Goal: Navigation & Orientation: Find specific page/section

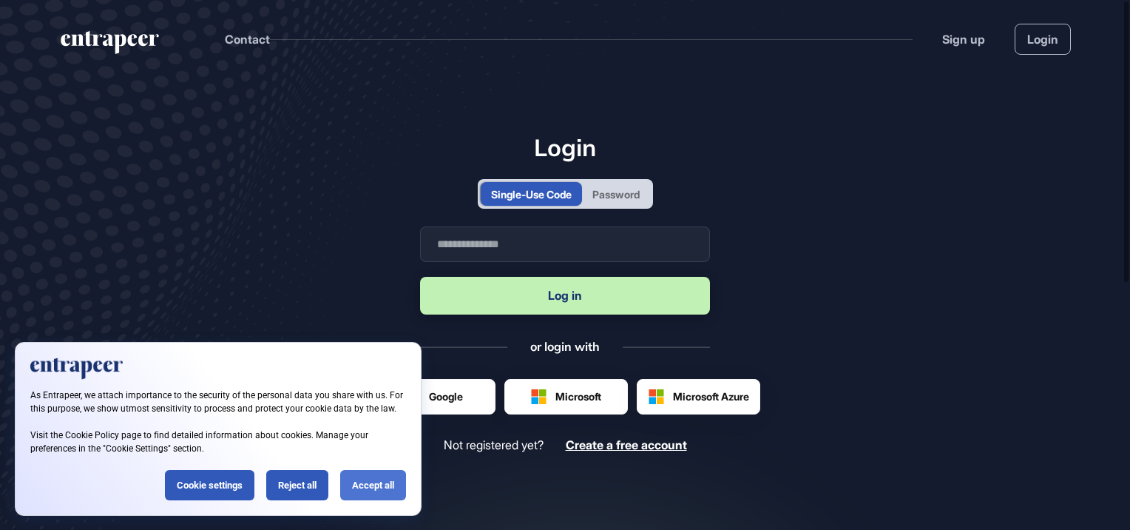
click at [370, 478] on div "Accept all" at bounding box center [373, 485] width 66 height 30
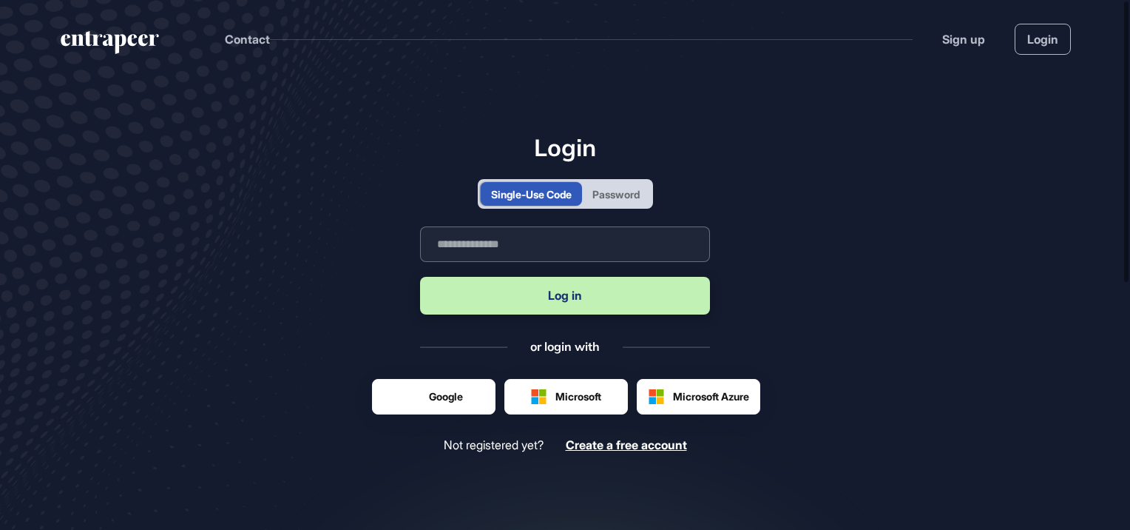
click at [551, 255] on input "text" at bounding box center [565, 244] width 290 height 36
type input "**********"
click at [562, 297] on button "Log in" at bounding box center [565, 296] width 290 height 38
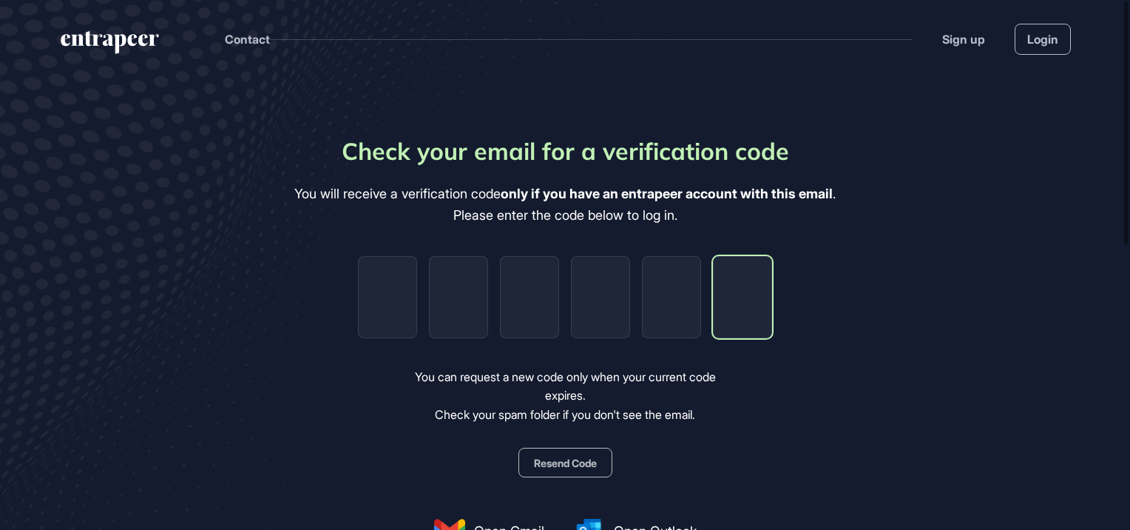
paste input "*"
type input "*"
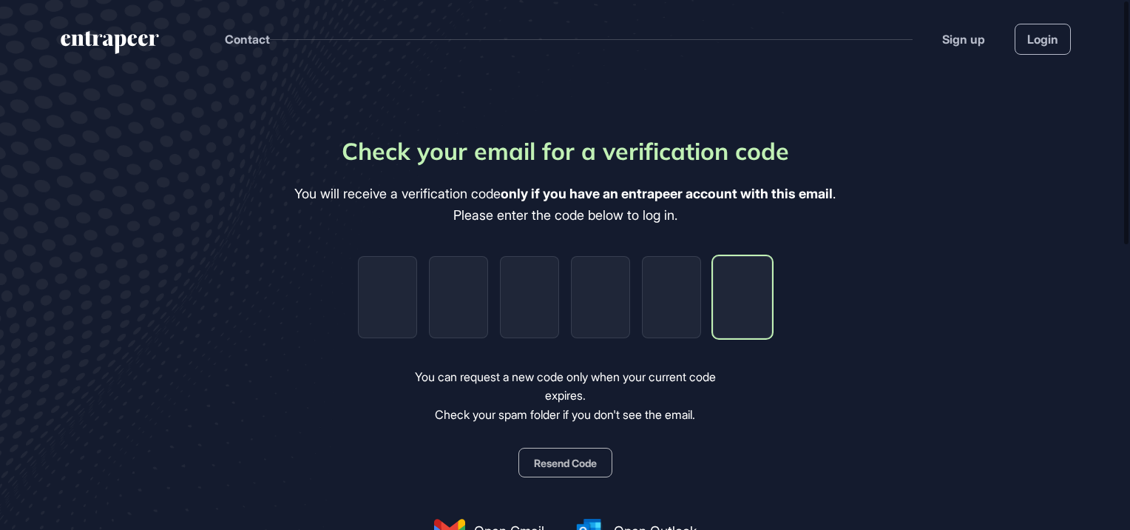
type input "*"
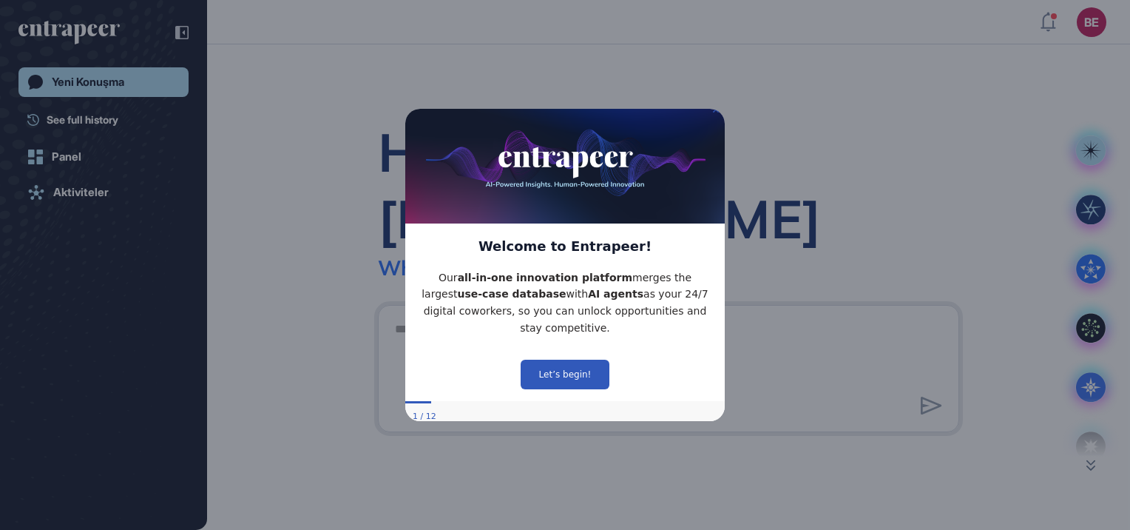
click at [715, 112] on icon "Close Preview" at bounding box center [716, 109] width 6 height 6
